Goal: Transaction & Acquisition: Obtain resource

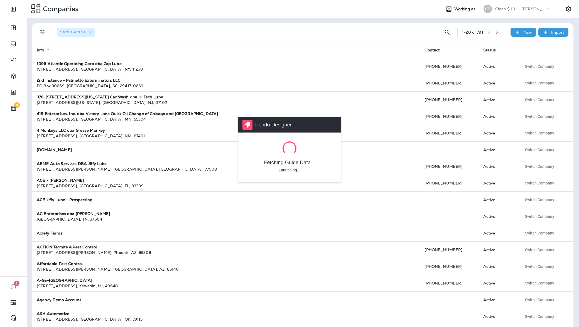
click at [14, 8] on div "Pendo Designer Fetching Guide Data... Launching..." at bounding box center [289, 163] width 579 height 327
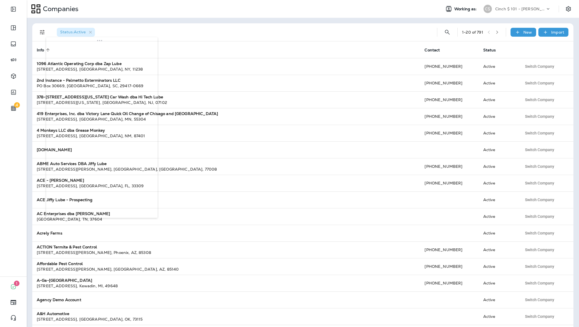
drag, startPoint x: 52, startPoint y: 40, endPoint x: 54, endPoint y: 34, distance: 6.7
click at [98, 0] on body "4 1 0 Companies Working as: C$ Cinch $ 101 - [PERSON_NAME] Status : Active 1 - …" at bounding box center [289, 0] width 579 height 0
drag, startPoint x: 78, startPoint y: 49, endPoint x: 86, endPoint y: 51, distance: 8.6
click at [86, 0] on body "4 1 0 Companies Working as: C$ Cinch $ 101 - [PERSON_NAME] Status : Active 1 - …" at bounding box center [289, 0] width 579 height 0
click at [16, 13] on button "Expand Sidebar" at bounding box center [14, 9] width 16 height 11
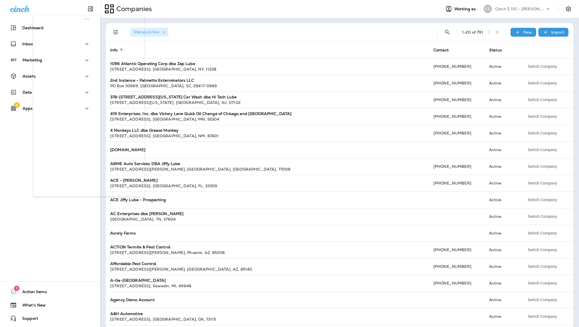
drag, startPoint x: 97, startPoint y: 16, endPoint x: 58, endPoint y: 71, distance: 67.5
click at [58, 0] on body "Dashboard Inbox Marketing Assets Data 4 Apps 1 Action Items What's New Support …" at bounding box center [289, 0] width 579 height 0
click at [43, 27] on p "Dashboard" at bounding box center [32, 28] width 21 height 4
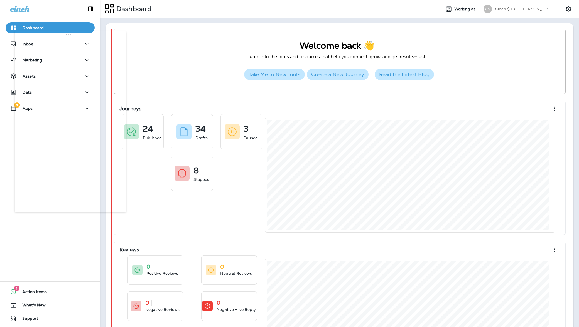
drag, startPoint x: 66, startPoint y: 67, endPoint x: 52, endPoint y: 40, distance: 31.2
click at [52, 0] on body "Dashboard Inbox Marketing Assets Data 4 Apps 1 Action Items 0 What's New Suppor…" at bounding box center [289, 0] width 579 height 0
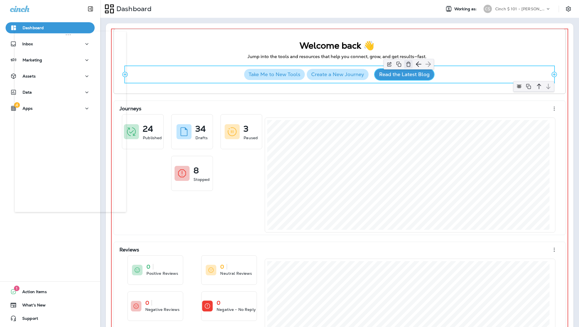
click at [404, 63] on img "button" at bounding box center [408, 64] width 8 height 8
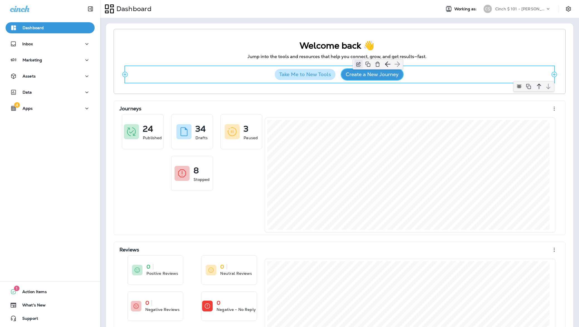
click at [354, 66] on img "button" at bounding box center [358, 64] width 8 height 8
click at [515, 83] on img at bounding box center [519, 86] width 8 height 8
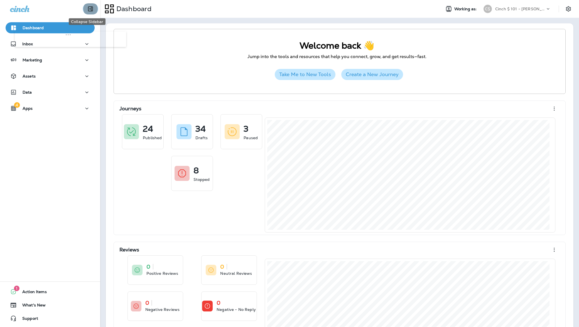
click at [87, 8] on icon "Collapse Sidebar" at bounding box center [90, 9] width 7 height 7
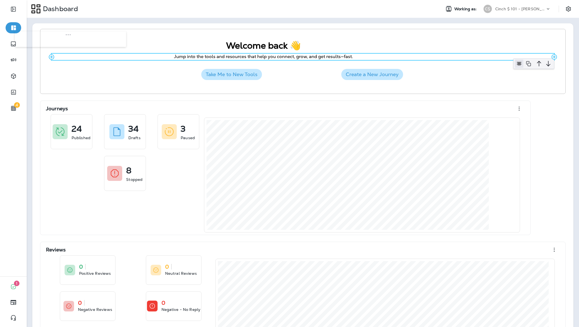
click at [515, 61] on img at bounding box center [519, 64] width 8 height 8
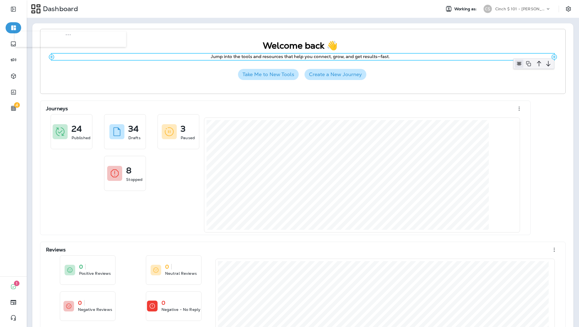
click at [515, 62] on img at bounding box center [519, 64] width 8 height 8
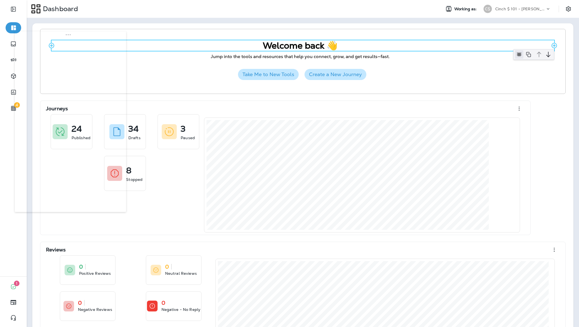
click at [515, 52] on img at bounding box center [519, 54] width 8 height 8
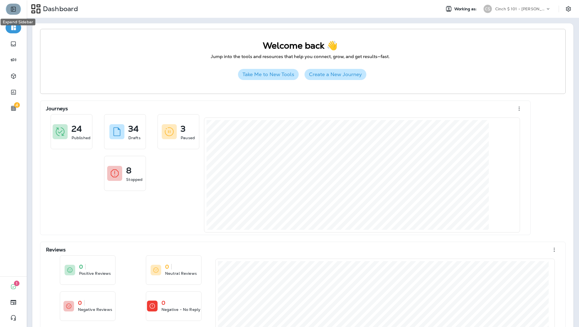
click at [12, 8] on icon "Expand Sidebar" at bounding box center [13, 9] width 7 height 7
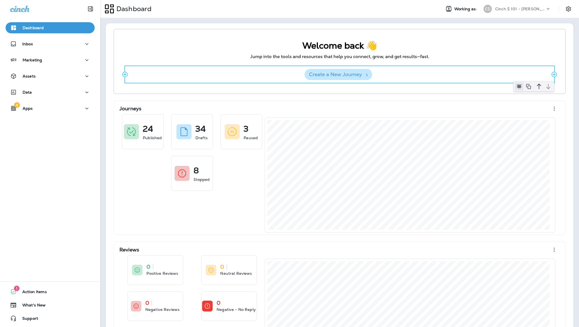
click at [515, 85] on img at bounding box center [519, 86] width 8 height 8
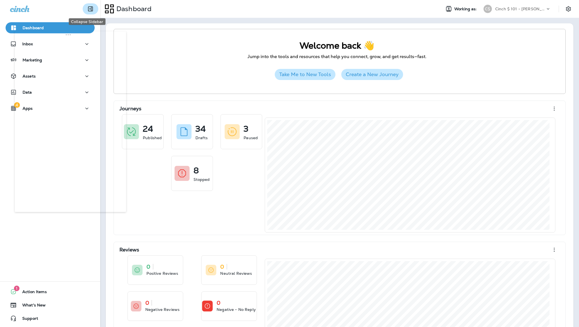
click at [88, 10] on icon "Collapse Sidebar" at bounding box center [90, 9] width 5 height 5
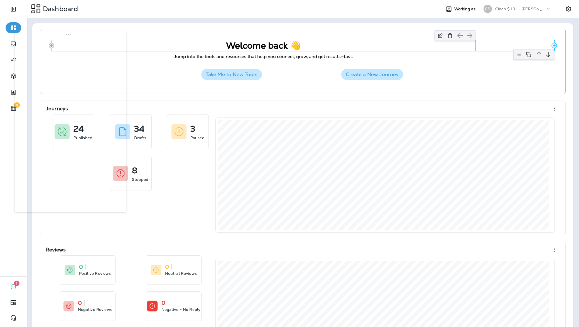
click at [276, 46] on h2 "Welcome back 👋" at bounding box center [263, 45] width 424 height 11
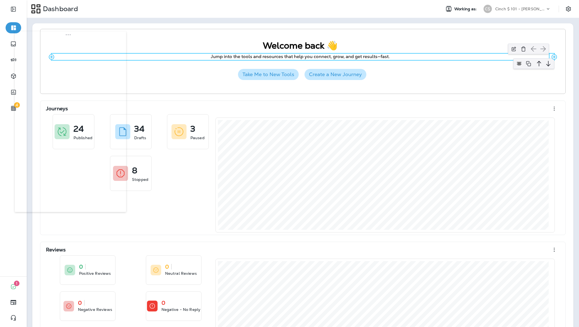
click at [293, 59] on p "Jump into the tools and resources that help you connect, grow, and get results—…" at bounding box center [299, 57] width 497 height 6
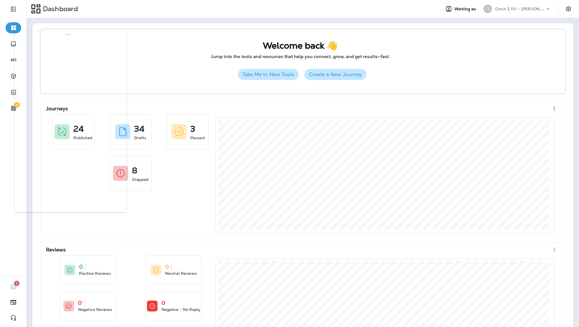
click at [340, 10] on div "Dashboard" at bounding box center [231, 9] width 409 height 14
click at [16, 8] on icon "Expand Sidebar" at bounding box center [13, 9] width 7 height 7
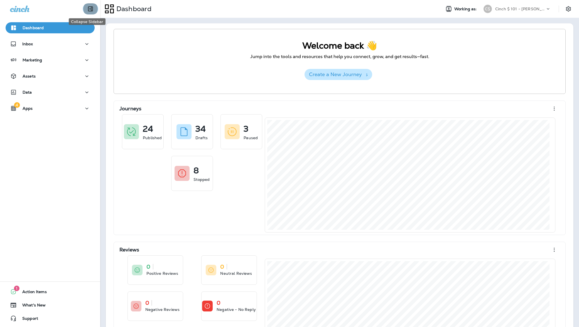
click at [90, 9] on button "Collapse Sidebar" at bounding box center [91, 8] width 16 height 11
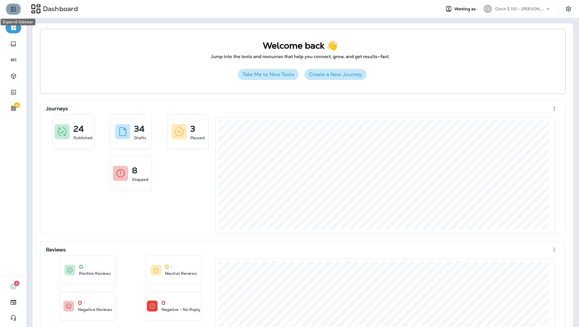
click at [18, 8] on button "Expand Sidebar" at bounding box center [14, 9] width 16 height 11
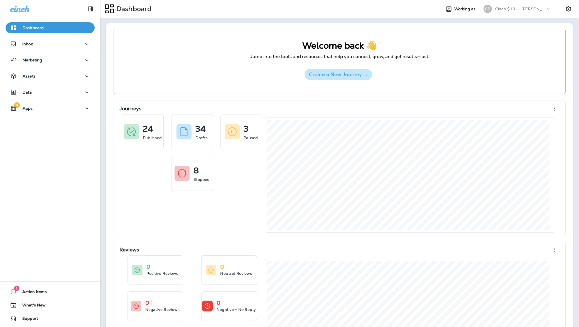
click at [317, 87] on div "Add Row Welcome back 👋 Add Column Add Column Add Row Jump into the tools and re…" at bounding box center [339, 61] width 452 height 65
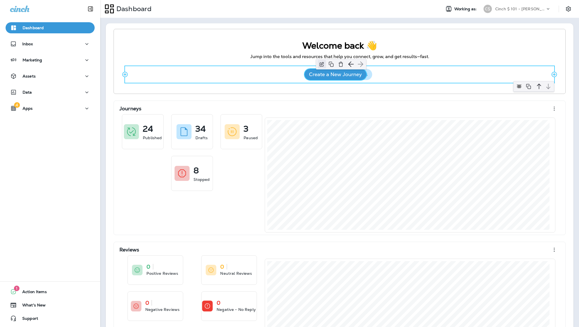
click at [319, 65] on img "button" at bounding box center [321, 64] width 8 height 8
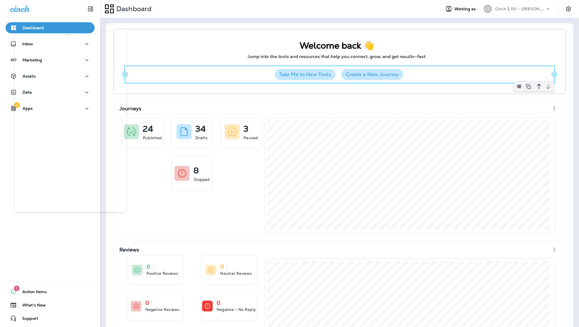
click at [252, 75] on div "Take Me to New Tools Create a New Journey" at bounding box center [339, 74] width 429 height 17
click at [515, 83] on img at bounding box center [519, 86] width 8 height 8
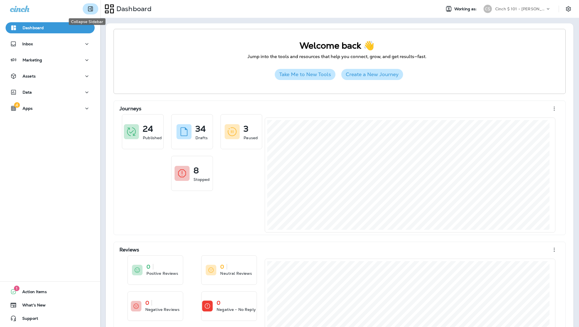
click at [90, 9] on icon "Collapse Sidebar" at bounding box center [90, 9] width 7 height 7
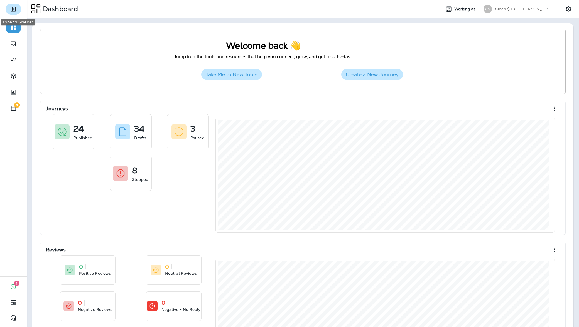
click at [9, 6] on button "Expand Sidebar" at bounding box center [14, 9] width 16 height 11
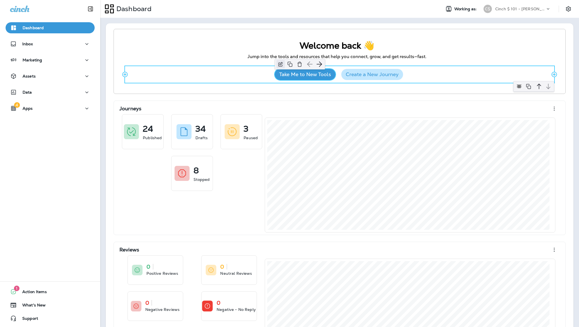
click at [282, 64] on img "button" at bounding box center [280, 64] width 8 height 8
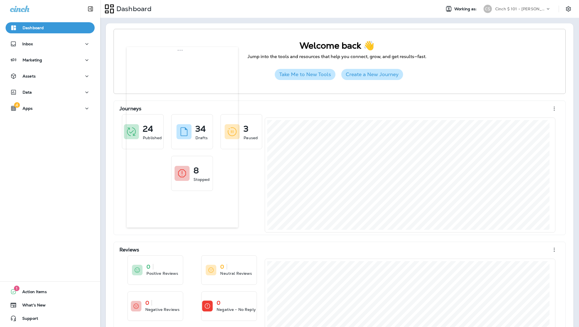
drag, startPoint x: 44, startPoint y: 44, endPoint x: 176, endPoint y: 66, distance: 133.7
click at [173, 0] on body "Dashboard Inbox Marketing Assets Data 4 Apps 1 Action Items What's New Support …" at bounding box center [289, 0] width 579 height 0
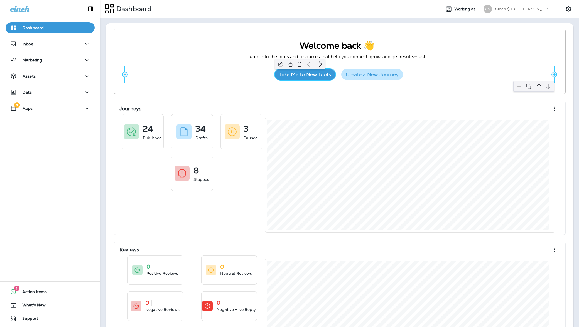
click at [311, 75] on button "Take Me to New Tools" at bounding box center [305, 74] width 61 height 11
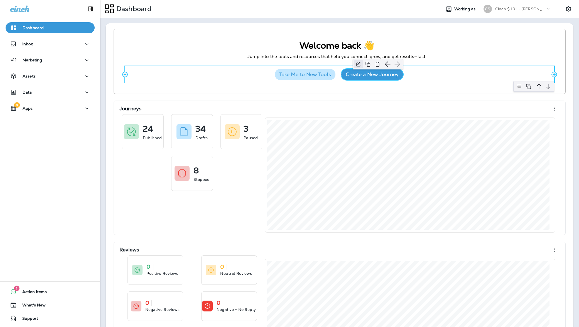
click at [354, 66] on img "button" at bounding box center [358, 64] width 8 height 8
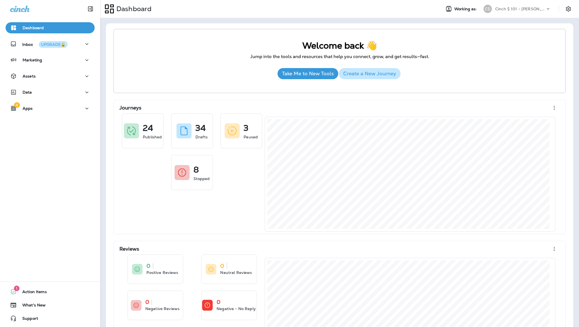
click at [325, 70] on button "Take Me to New Tools" at bounding box center [307, 73] width 61 height 11
click at [312, 78] on button "Take Me to New Tools" at bounding box center [307, 73] width 61 height 11
click at [306, 76] on button "Take Me to New Tools" at bounding box center [307, 73] width 61 height 11
click at [353, 73] on button "Create a New Journey" at bounding box center [370, 73] width 62 height 11
click at [288, 85] on div "Welcome back 👋 Jump into the tools and resources that help you connect, grow, a…" at bounding box center [339, 61] width 452 height 64
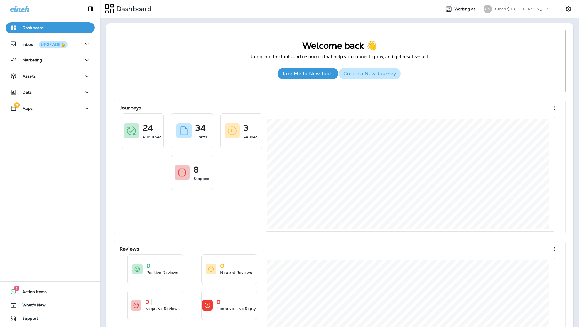
click at [288, 78] on button "Take Me to New Tools" at bounding box center [307, 73] width 61 height 11
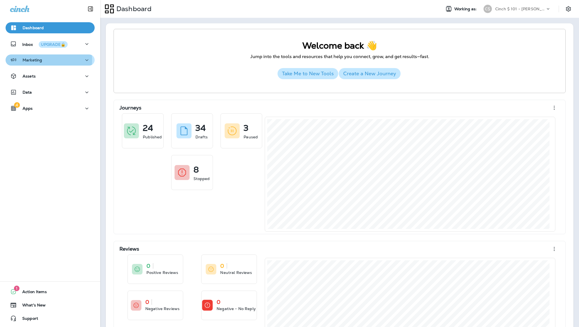
click at [48, 60] on div "Marketing" at bounding box center [50, 60] width 80 height 7
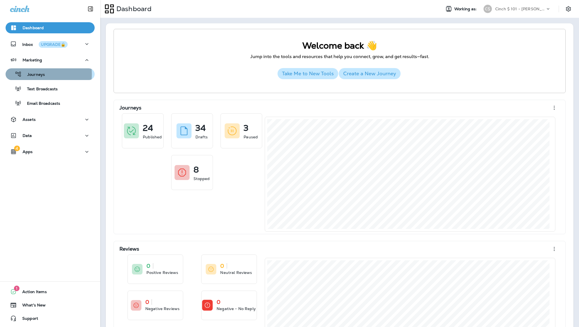
click at [35, 74] on p "Journeys" at bounding box center [33, 74] width 23 height 5
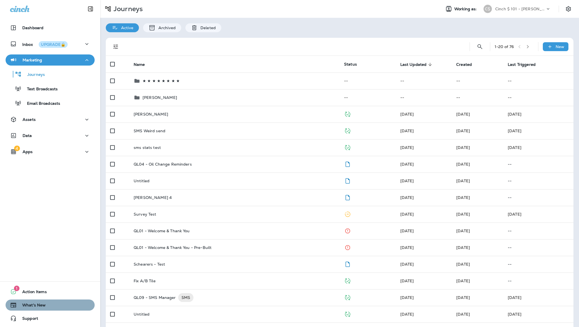
click at [52, 300] on button "0 What's New" at bounding box center [50, 305] width 89 height 11
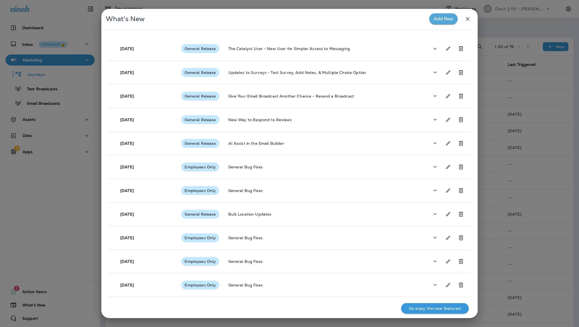
click at [465, 22] on button "button" at bounding box center [467, 18] width 11 height 11
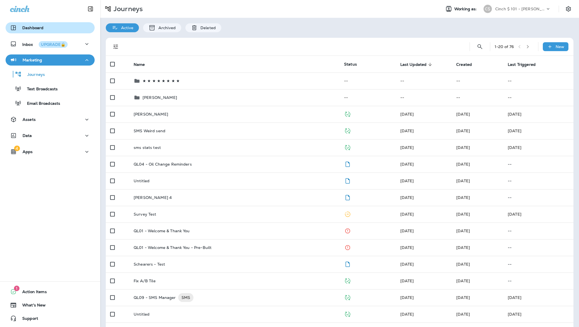
click at [24, 27] on p "Dashboard" at bounding box center [32, 28] width 21 height 4
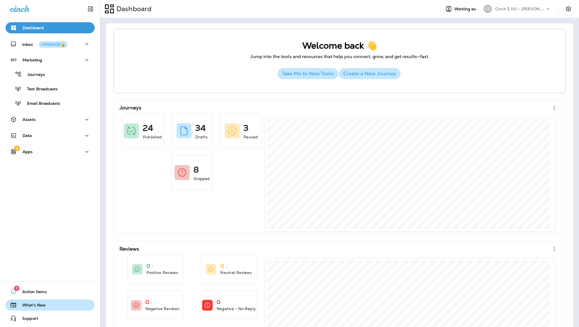
click at [48, 304] on button "0 What's New" at bounding box center [50, 305] width 89 height 11
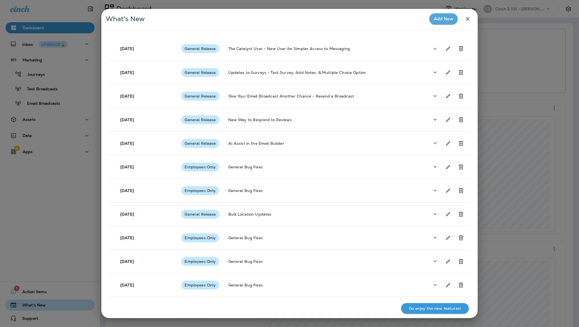
click at [48, 304] on div "What's New Add New Aug 8 2025 General Release The Catalyst User - New User for …" at bounding box center [289, 163] width 579 height 327
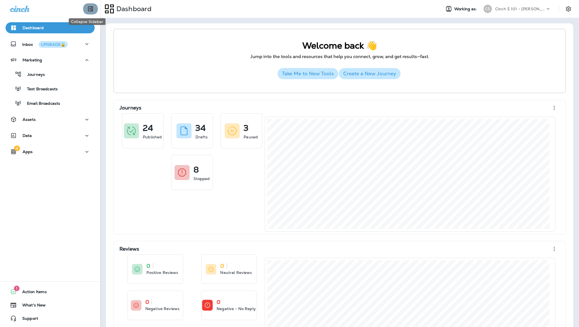
click at [87, 8] on icon "Collapse Sidebar" at bounding box center [90, 9] width 7 height 7
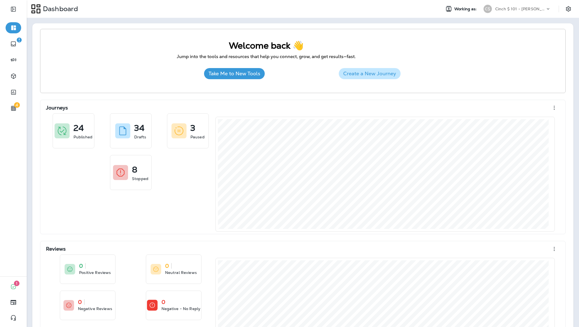
click at [242, 71] on button "Take Me to New Tools" at bounding box center [234, 73] width 61 height 11
click at [242, 73] on button "Take Me to New Tools" at bounding box center [234, 73] width 61 height 11
click at [381, 72] on button "Create a New Journey" at bounding box center [370, 73] width 62 height 11
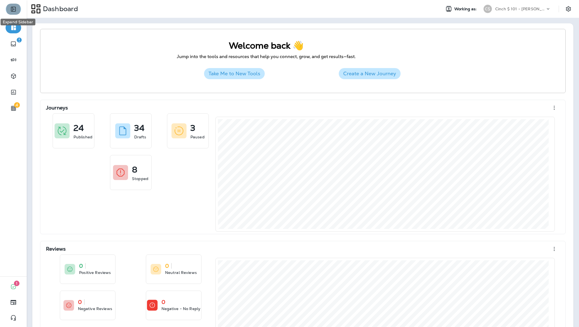
click at [14, 10] on icon "Expand Sidebar" at bounding box center [13, 9] width 7 height 7
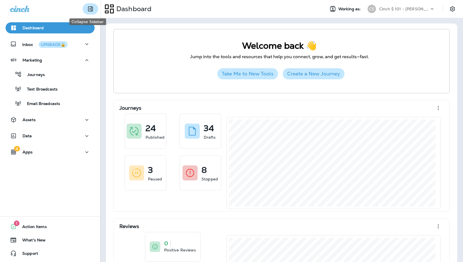
click at [87, 7] on icon "Collapse Sidebar" at bounding box center [90, 9] width 7 height 7
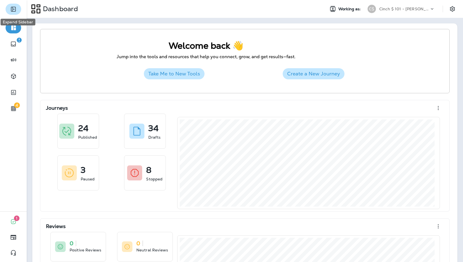
click at [14, 9] on icon "Expand Sidebar" at bounding box center [13, 9] width 7 height 7
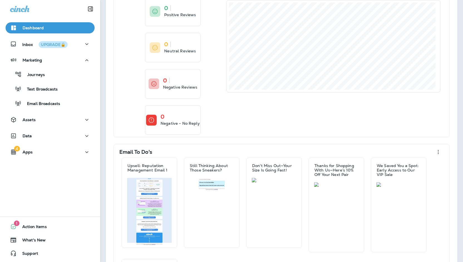
scroll to position [334, 0]
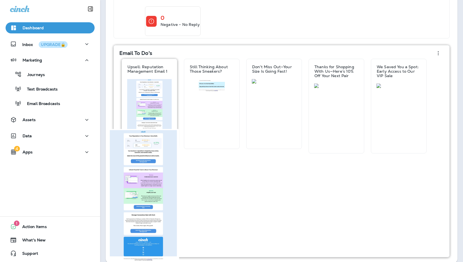
click at [150, 99] on img at bounding box center [149, 112] width 45 height 67
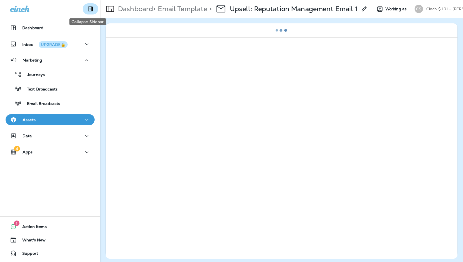
click at [83, 7] on button "Collapse Sidebar" at bounding box center [91, 8] width 16 height 11
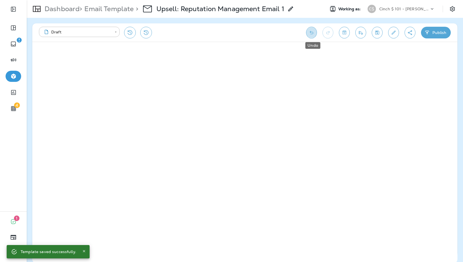
click at [313, 32] on icon "Undo" at bounding box center [311, 33] width 6 height 6
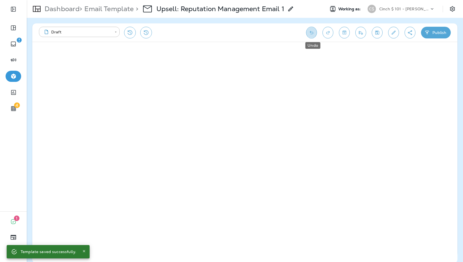
click at [313, 32] on icon "Undo" at bounding box center [311, 33] width 6 height 6
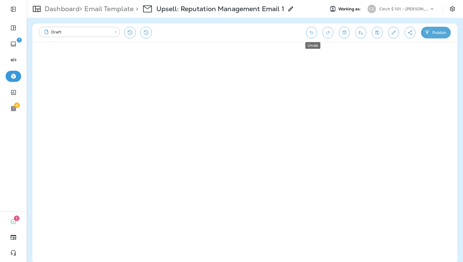
click at [316, 31] on button "Undo" at bounding box center [311, 33] width 11 height 12
click at [329, 31] on icon "Redo" at bounding box center [328, 33] width 6 height 6
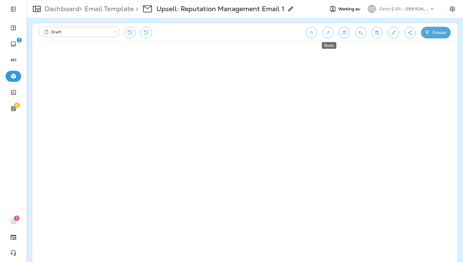
click at [329, 31] on icon "Redo" at bounding box center [328, 33] width 6 height 6
click at [313, 33] on icon "Undo" at bounding box center [311, 33] width 6 height 6
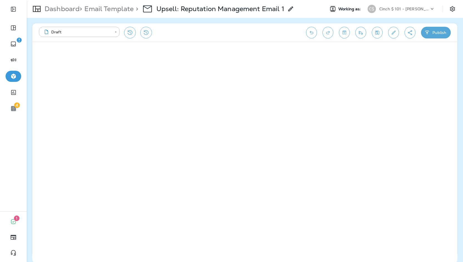
click at [347, 31] on icon "Toggle preview" at bounding box center [344, 33] width 6 height 6
click at [212, 50] on button "Mobile" at bounding box center [203, 50] width 28 height 11
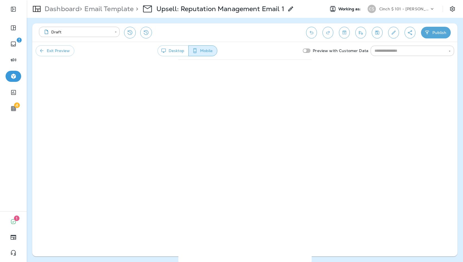
click at [49, 46] on button "Exit Preview" at bounding box center [55, 50] width 39 height 11
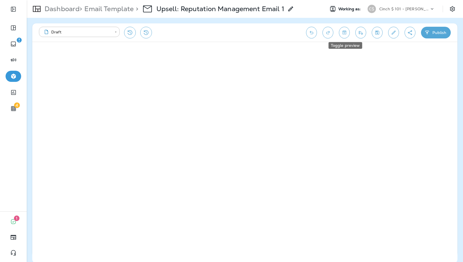
click at [341, 32] on button "Toggle preview" at bounding box center [344, 33] width 11 height 12
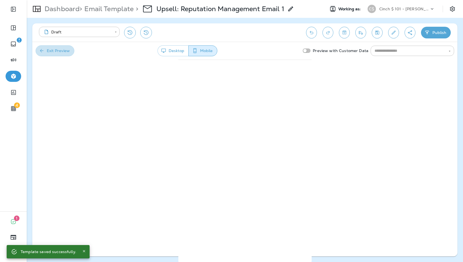
click at [66, 51] on button "Exit Preview" at bounding box center [55, 50] width 39 height 11
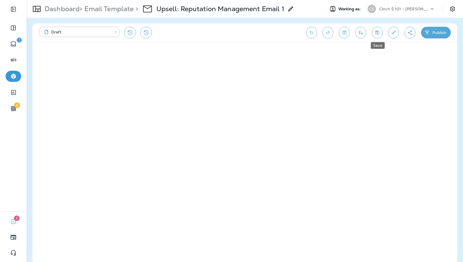
click at [379, 34] on icon "Save" at bounding box center [377, 33] width 6 height 6
click at [375, 33] on icon "Save" at bounding box center [377, 33] width 6 height 6
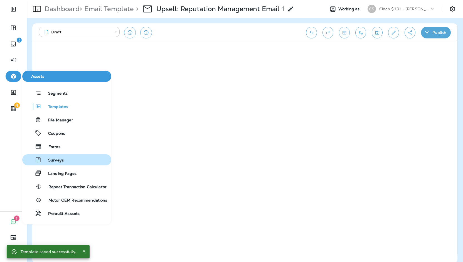
click at [59, 162] on span "Surveys" at bounding box center [52, 160] width 22 height 5
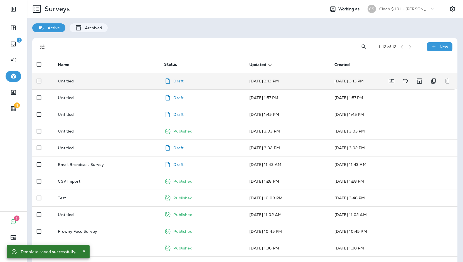
click at [227, 78] on div "Draft" at bounding box center [202, 80] width 76 height 9
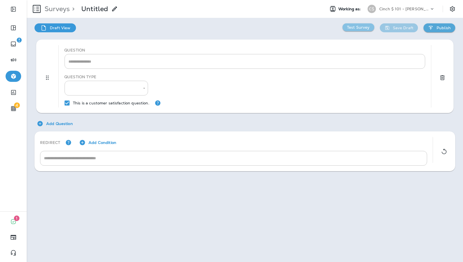
click at [361, 29] on p "Test Survey" at bounding box center [358, 27] width 23 height 4
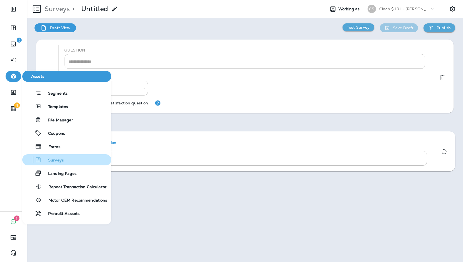
click at [69, 158] on button "Surveys" at bounding box center [66, 159] width 89 height 11
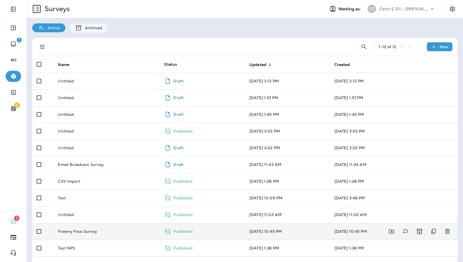
click at [186, 233] on p "Published" at bounding box center [182, 231] width 19 height 4
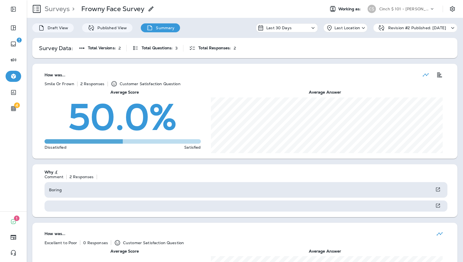
click at [417, 9] on p "Cinch $ 101 - [PERSON_NAME]" at bounding box center [404, 9] width 50 height 4
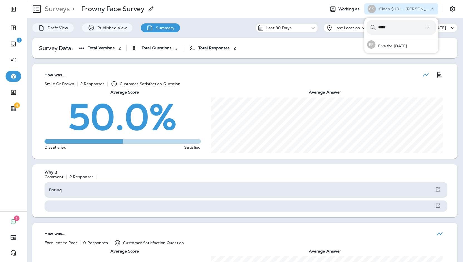
type input "****"
click at [364, 38] on button "FF Five for Friday" at bounding box center [401, 44] width 74 height 13
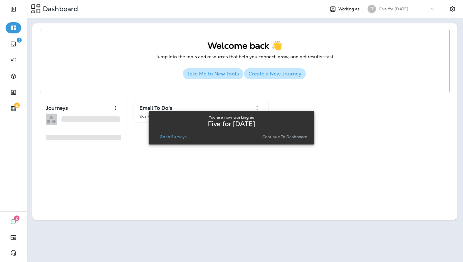
click at [176, 137] on p "Go to Surveys" at bounding box center [173, 136] width 27 height 4
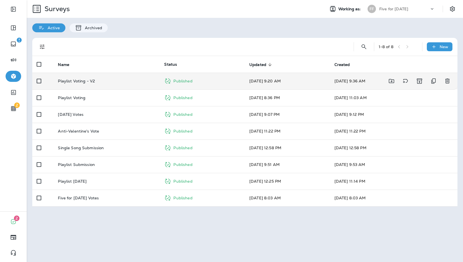
click at [166, 82] on icon at bounding box center [167, 80] width 5 height 5
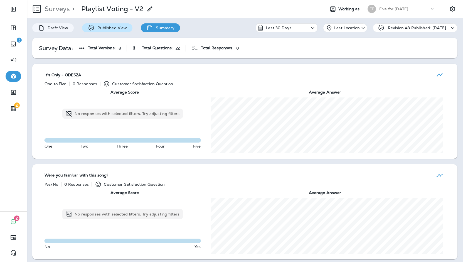
click at [115, 29] on p "Published View" at bounding box center [111, 28] width 32 height 4
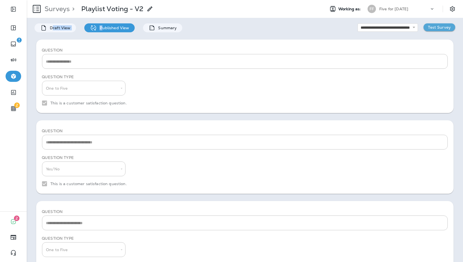
drag, startPoint x: 53, startPoint y: 27, endPoint x: 112, endPoint y: 29, distance: 58.7
click at [109, 30] on div "Draft View Published View Summary" at bounding box center [108, 27] width 148 height 9
click at [171, 26] on p "Summary" at bounding box center [165, 28] width 21 height 4
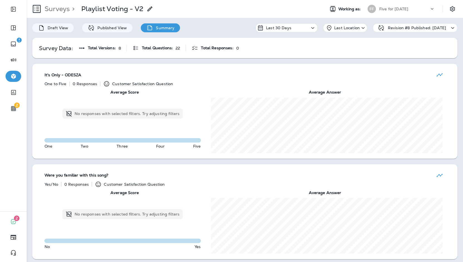
click at [273, 27] on p "Last 30 Days" at bounding box center [278, 28] width 25 height 4
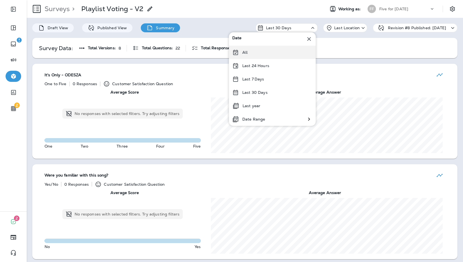
click at [266, 53] on div "All" at bounding box center [272, 52] width 87 height 13
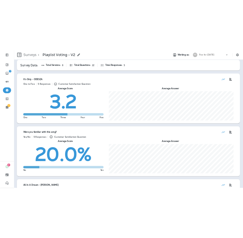
scroll to position [19, 0]
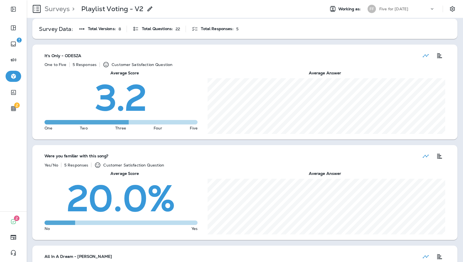
click at [392, 9] on p "Five for Friday" at bounding box center [393, 9] width 29 height 4
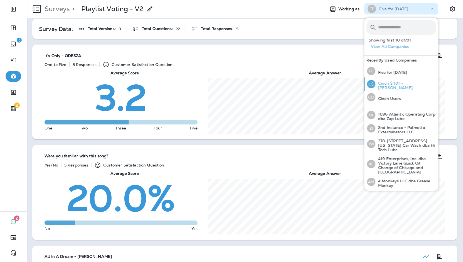
click at [409, 82] on div "C$ Cinch $ 101 - Michelle" at bounding box center [401, 83] width 73 height 13
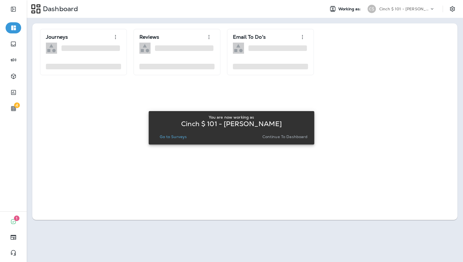
click at [295, 134] on p "Continue to Dashboard" at bounding box center [284, 136] width 45 height 4
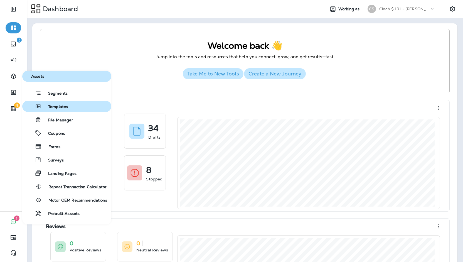
click at [72, 110] on button "Templates" at bounding box center [66, 106] width 89 height 11
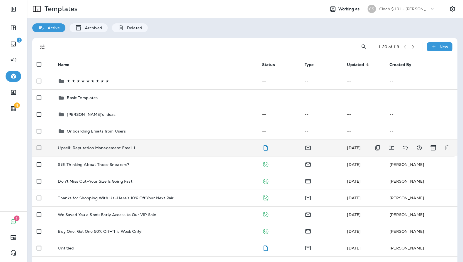
click at [132, 153] on td "Upsell: Reputation Management Email 1" at bounding box center [155, 147] width 204 height 17
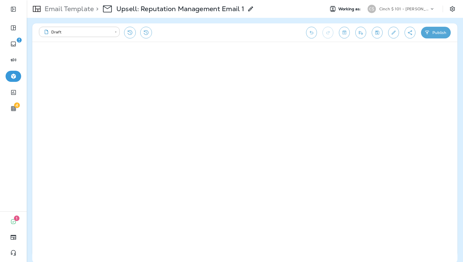
click at [404, 8] on p "Cinch $ 101 - [PERSON_NAME]" at bounding box center [404, 9] width 50 height 4
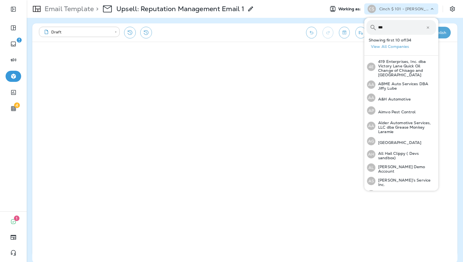
type input "***"
click at [364, 78] on button "AA ABME Auto Services DBA Jiffy Lube" at bounding box center [401, 84] width 74 height 13
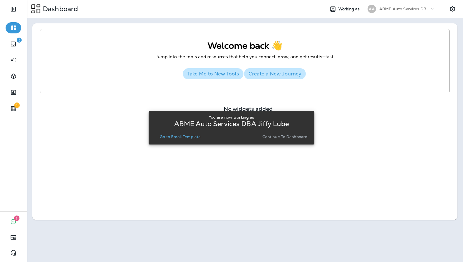
click at [265, 138] on p "Continue to Dashboard" at bounding box center [284, 136] width 45 height 4
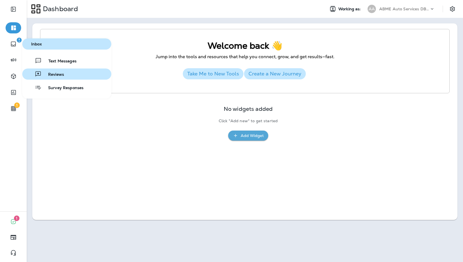
click at [53, 71] on div "Reviews" at bounding box center [44, 74] width 40 height 7
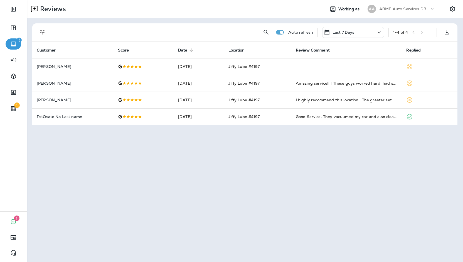
click at [344, 36] on div "Last 7 Days" at bounding box center [353, 32] width 62 height 11
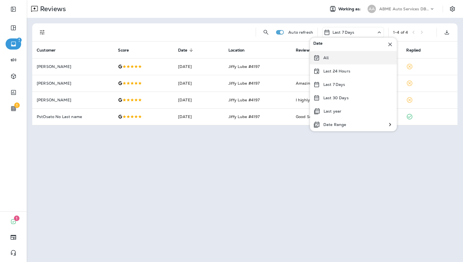
click at [342, 57] on div "All" at bounding box center [353, 57] width 87 height 13
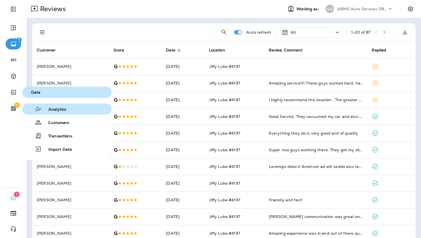
click at [69, 105] on button "Analytics" at bounding box center [66, 108] width 89 height 11
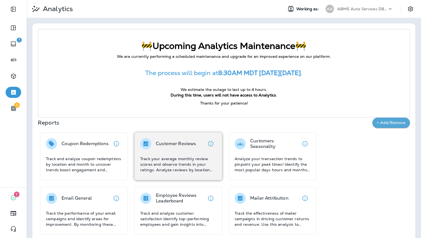
click at [184, 155] on div "Customer Reviews Track your average monthly review scores and observe trends in…" at bounding box center [178, 155] width 76 height 34
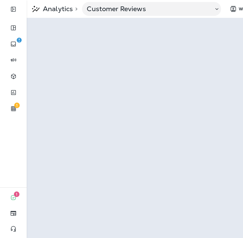
click at [235, 12] on use at bounding box center [233, 9] width 5 height 6
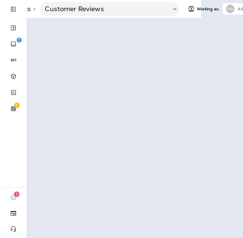
click at [231, 9] on div "AA" at bounding box center [230, 9] width 8 height 8
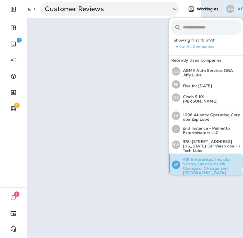
click at [201, 157] on p "419 Enterprises, Inc. dba Victory Lane Quick Oil Change of Chisago and [GEOGRAP…" at bounding box center [210, 166] width 61 height 18
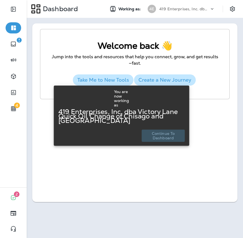
click at [154, 138] on p "Continue to Dashboard" at bounding box center [163, 135] width 39 height 9
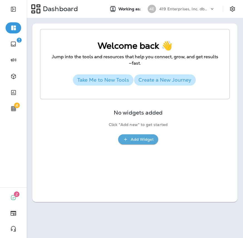
click at [198, 9] on p "419 Enterprises, Inc. dba Victory Lane Quick Oil Change of Chisago and [GEOGRAP…" at bounding box center [184, 9] width 50 height 4
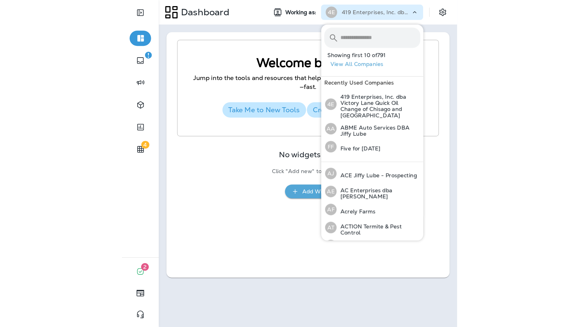
scroll to position [116, 0]
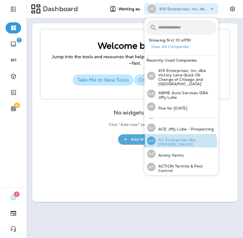
click at [179, 138] on p "AC Enterprises dba [PERSON_NAME]" at bounding box center [186, 141] width 61 height 9
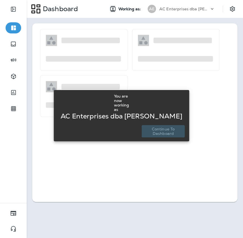
click at [164, 135] on p "Continue to Dashboard" at bounding box center [163, 131] width 39 height 9
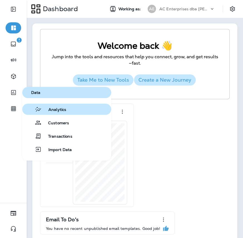
click at [46, 105] on button "Analytics" at bounding box center [66, 108] width 89 height 11
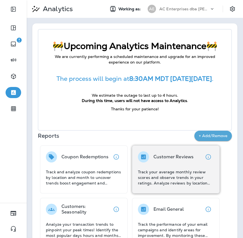
click at [152, 169] on p "Track your average monthly review scores and observe trends in your ratings. An…" at bounding box center [176, 177] width 76 height 17
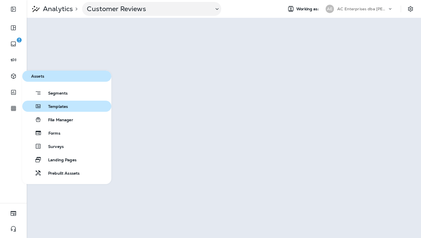
click at [55, 103] on div "Templates" at bounding box center [45, 106] width 43 height 7
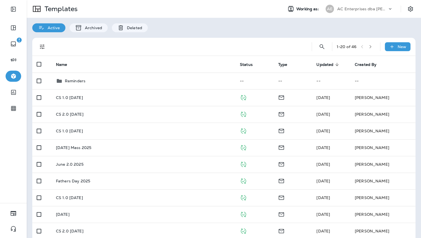
click at [381, 12] on div "AC Enterprises dba [PERSON_NAME]" at bounding box center [362, 9] width 50 height 8
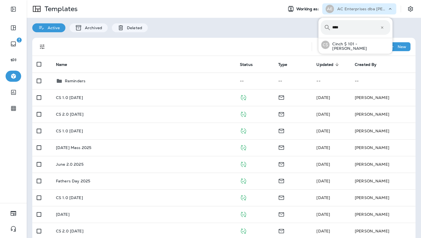
type input "****"
click at [318, 38] on button "C$ Cinch $ 101 - Michelle" at bounding box center [355, 44] width 74 height 13
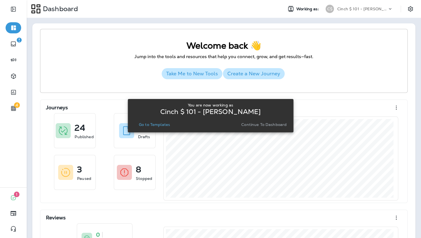
click at [162, 125] on p "Go to Templates" at bounding box center [154, 124] width 31 height 4
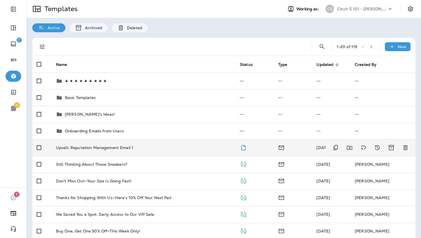
click at [89, 141] on td "Upsell: Reputation Management Email 1" at bounding box center [143, 147] width 184 height 17
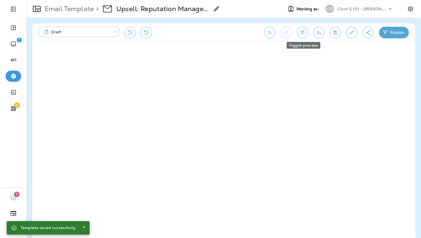
click at [303, 32] on icon "Toggle preview" at bounding box center [302, 33] width 4 height 4
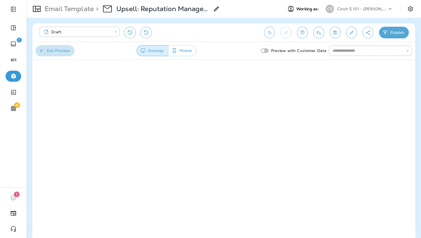
click at [48, 51] on button "Exit Preview" at bounding box center [55, 50] width 39 height 11
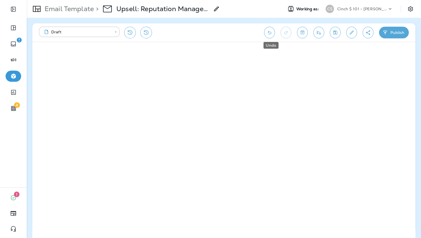
click at [266, 33] on button "Undo" at bounding box center [269, 33] width 11 height 12
click at [421, 107] on div "**********" at bounding box center [224, 128] width 394 height 220
click at [337, 32] on icon "Save" at bounding box center [335, 33] width 4 height 4
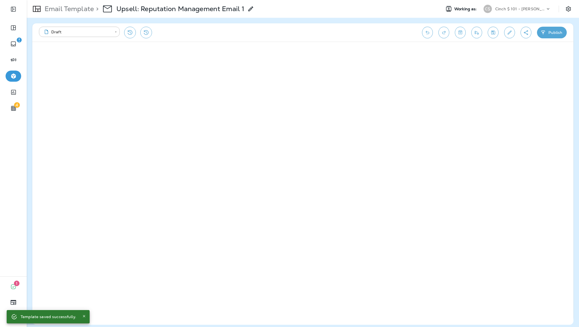
click at [455, 31] on button "Toggle preview" at bounding box center [460, 33] width 11 height 12
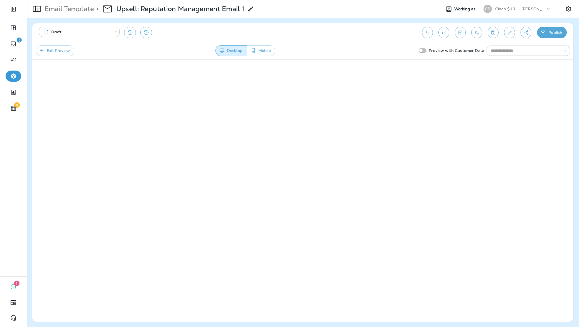
click at [63, 49] on button "Exit Preview" at bounding box center [55, 50] width 39 height 11
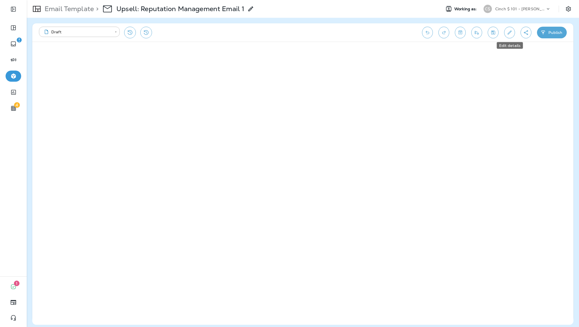
click at [509, 34] on icon "Edit details" at bounding box center [509, 33] width 6 height 6
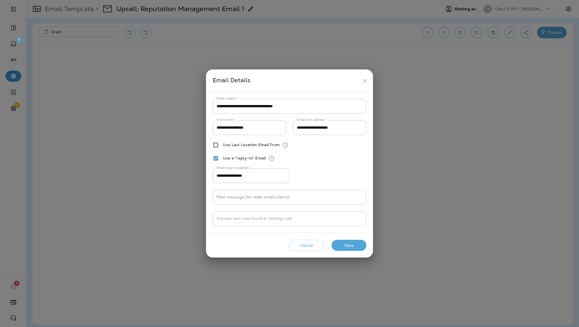
click at [509, 34] on div "**********" at bounding box center [289, 163] width 579 height 327
click at [359, 78] on div "Email Details" at bounding box center [286, 81] width 147 height 10
click at [366, 79] on icon "close" at bounding box center [365, 81] width 6 height 6
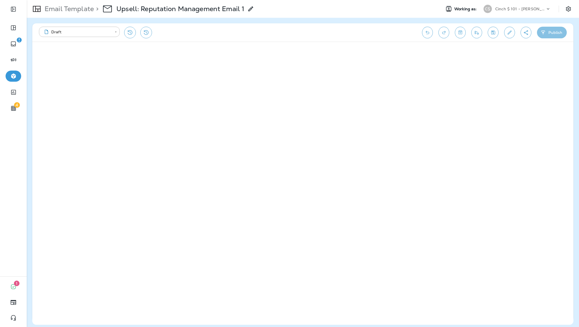
click at [558, 27] on button "Publish" at bounding box center [552, 33] width 30 height 12
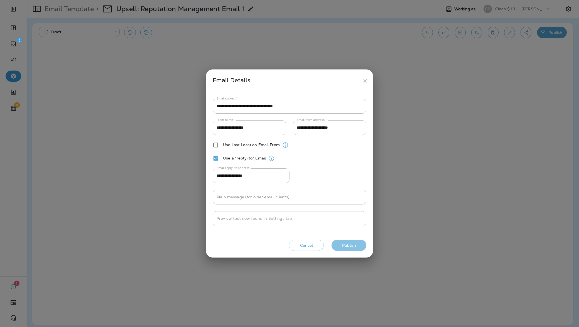
click at [356, 242] on button "Publish" at bounding box center [348, 245] width 35 height 11
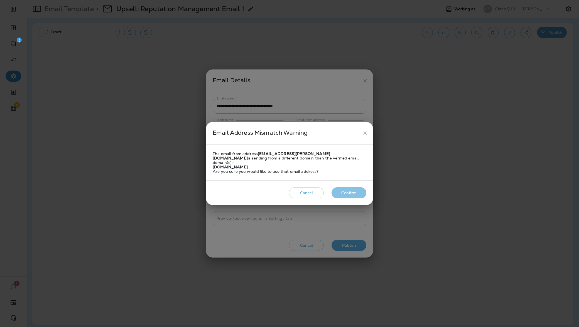
click at [346, 194] on button "Confirm" at bounding box center [348, 192] width 35 height 11
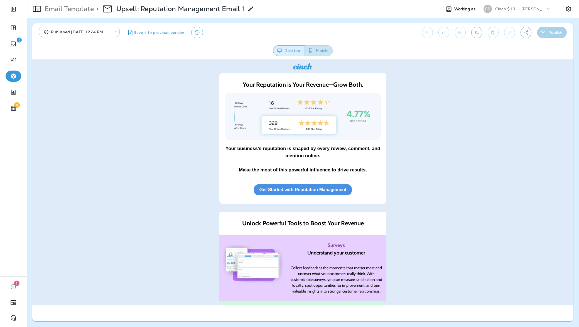
click at [314, 49] on button "Mobile" at bounding box center [318, 50] width 28 height 11
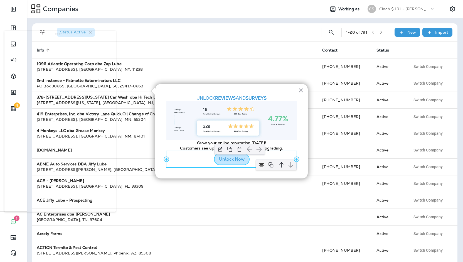
click at [234, 161] on button "Unlock Now" at bounding box center [231, 159] width 34 height 11
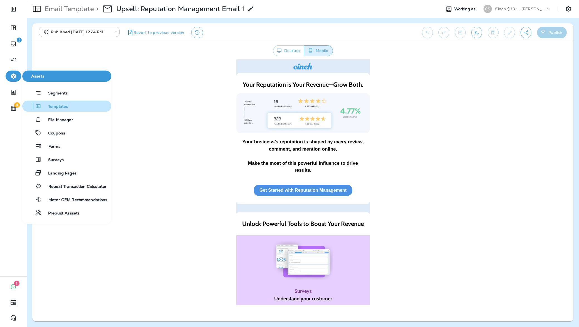
click at [66, 104] on span "Templates" at bounding box center [54, 106] width 26 height 5
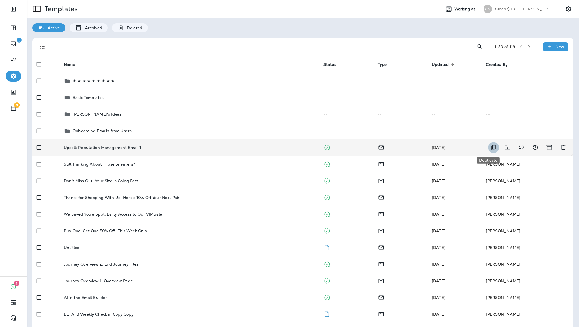
click at [491, 149] on icon "Duplicate" at bounding box center [493, 147] width 4 height 5
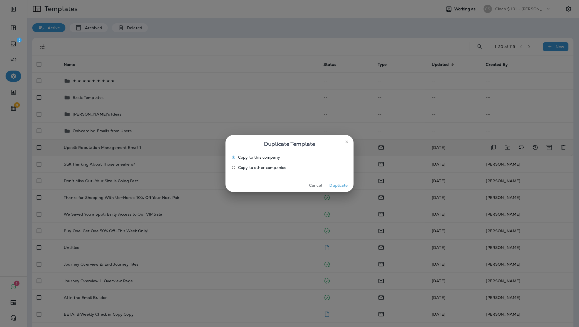
click at [339, 187] on button "Duplicate" at bounding box center [338, 185] width 21 height 9
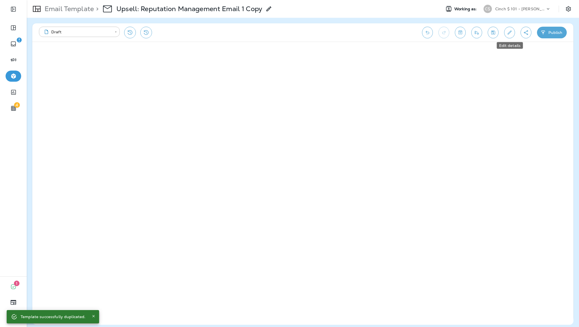
click at [508, 33] on icon "Edit details" at bounding box center [509, 33] width 4 height 4
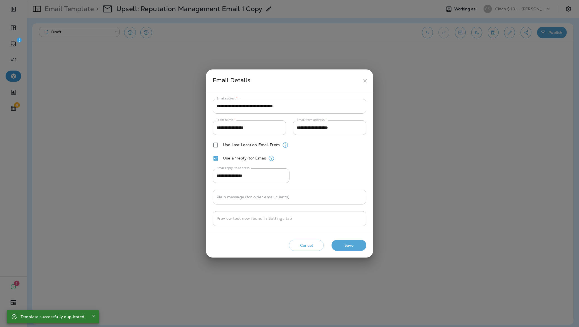
click at [271, 109] on input "**********" at bounding box center [290, 106] width 154 height 15
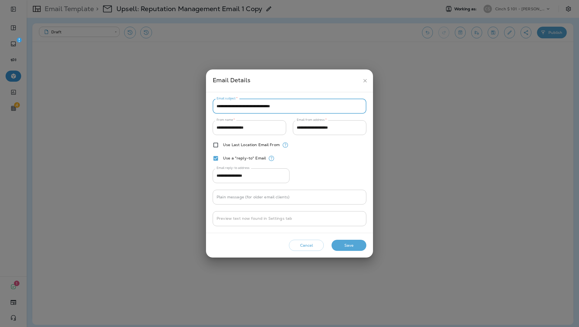
type input "**********"
click at [359, 243] on button "Save" at bounding box center [348, 245] width 35 height 11
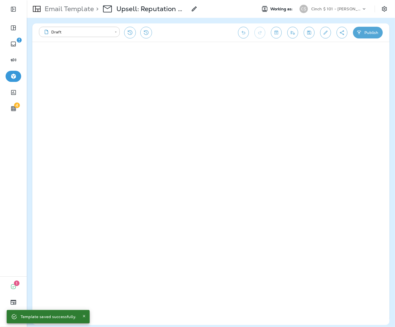
click at [217, 6] on div "Email Template > Upsell: Reputation Management Email 1 Copy" at bounding box center [140, 9] width 226 height 16
